Goal: Entertainment & Leisure: Consume media (video, audio)

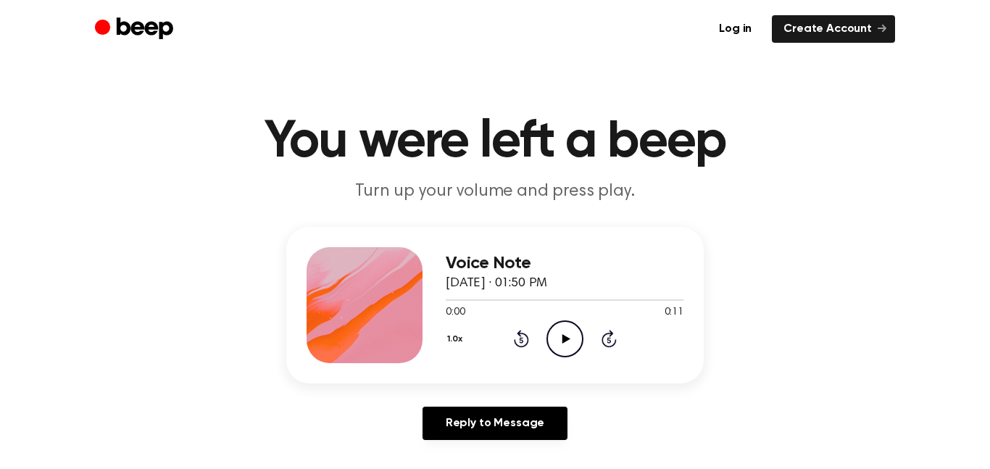
click at [557, 338] on icon "Play Audio" at bounding box center [565, 338] width 37 height 37
drag, startPoint x: 558, startPoint y: 336, endPoint x: 550, endPoint y: 341, distance: 9.1
click at [550, 341] on icon "Play Audio" at bounding box center [565, 338] width 37 height 37
click at [567, 341] on icon "Play Audio" at bounding box center [565, 338] width 37 height 37
drag, startPoint x: 552, startPoint y: 328, endPoint x: 569, endPoint y: 333, distance: 17.7
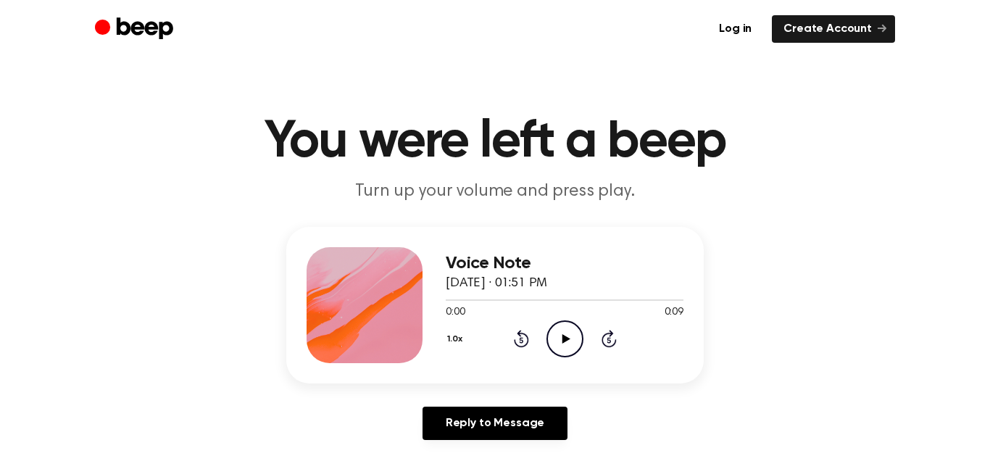
click at [573, 350] on icon "Play Audio" at bounding box center [565, 338] width 37 height 37
click at [568, 333] on icon "Play Audio" at bounding box center [565, 338] width 37 height 37
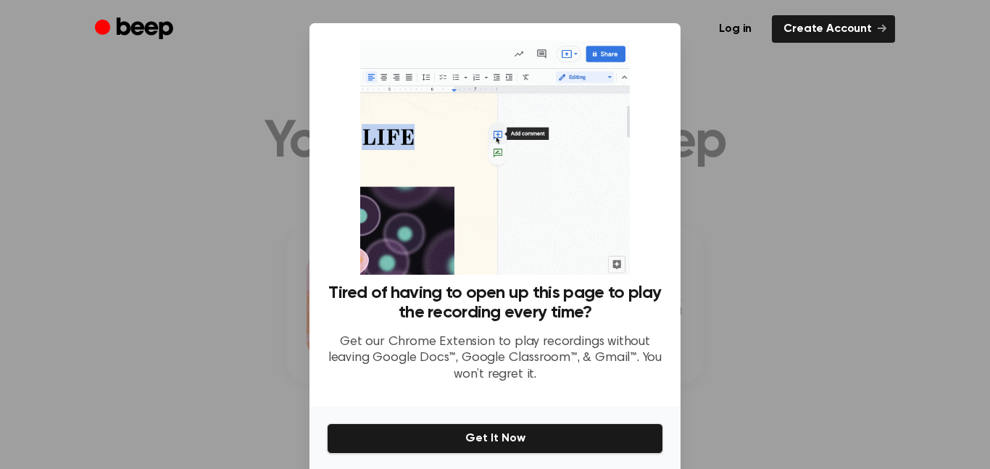
drag, startPoint x: 763, startPoint y: 210, endPoint x: 743, endPoint y: 220, distance: 21.7
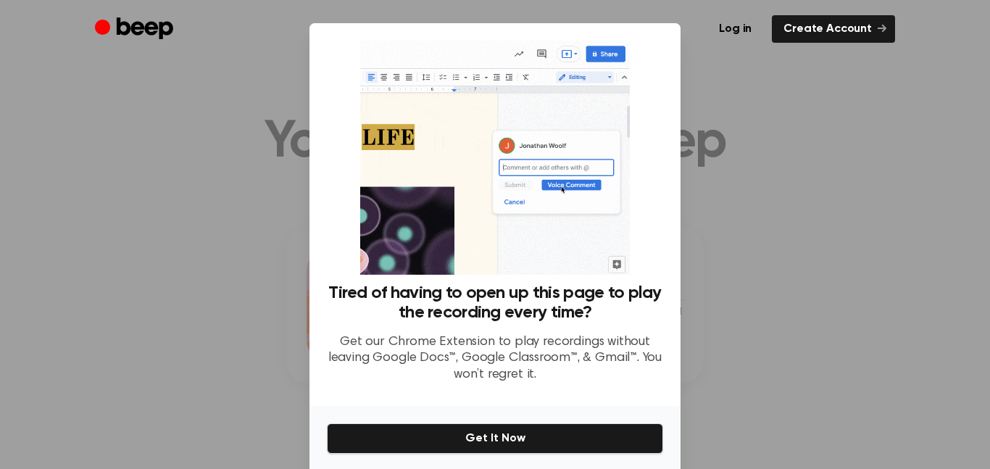
click at [756, 211] on div at bounding box center [495, 234] width 990 height 469
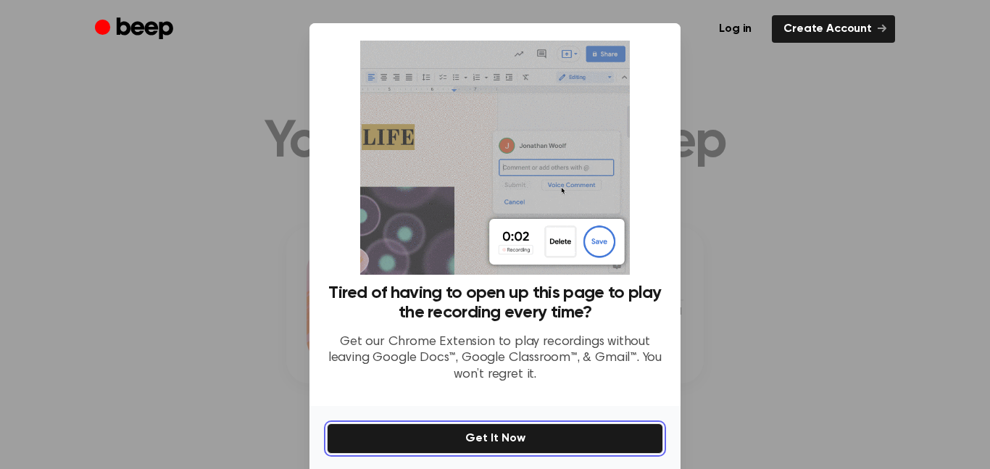
drag, startPoint x: 565, startPoint y: 437, endPoint x: 558, endPoint y: 432, distance: 8.8
click at [560, 433] on button "Get It Now" at bounding box center [495, 438] width 336 height 30
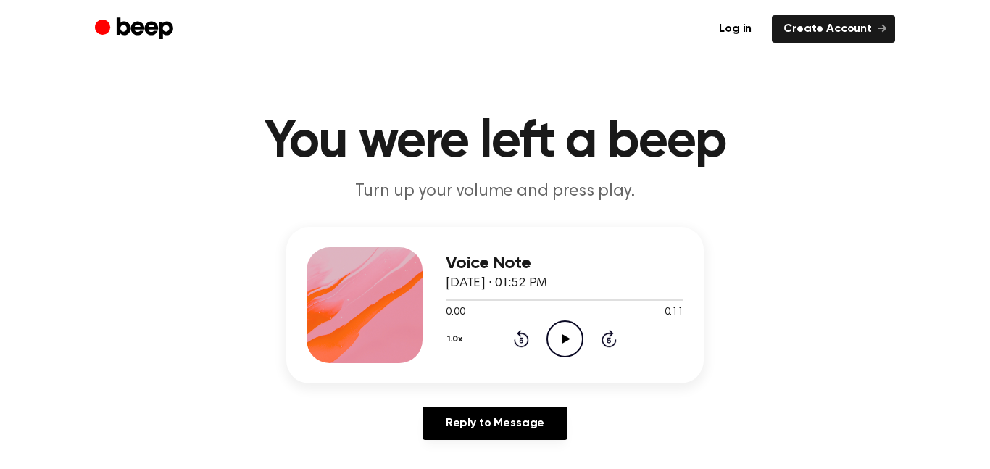
click at [561, 327] on icon "Play Audio" at bounding box center [565, 338] width 37 height 37
click at [560, 321] on circle at bounding box center [565, 339] width 36 height 36
click at [573, 339] on icon "Play Audio" at bounding box center [565, 338] width 37 height 37
click at [563, 339] on icon "Play Audio" at bounding box center [565, 338] width 37 height 37
click at [552, 336] on icon "Play Audio" at bounding box center [565, 338] width 37 height 37
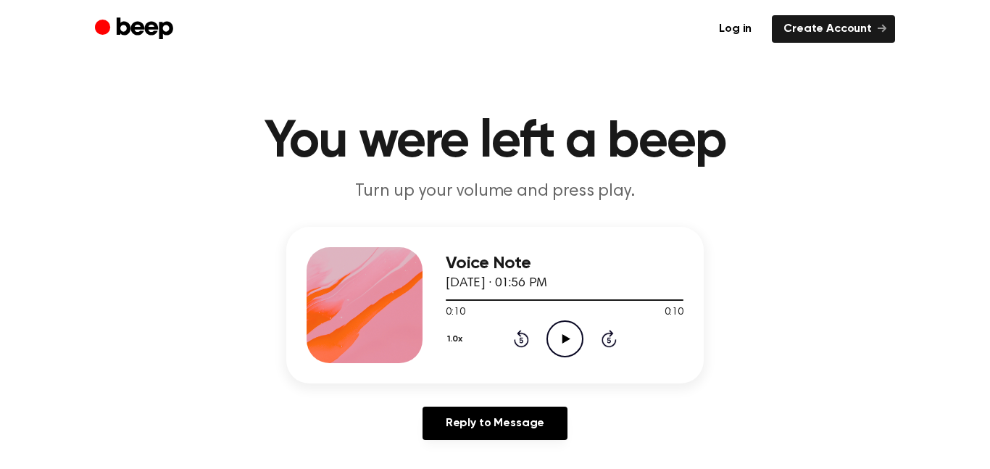
click at [552, 337] on icon "Play Audio" at bounding box center [565, 338] width 37 height 37
